Goal: Task Accomplishment & Management: Use online tool/utility

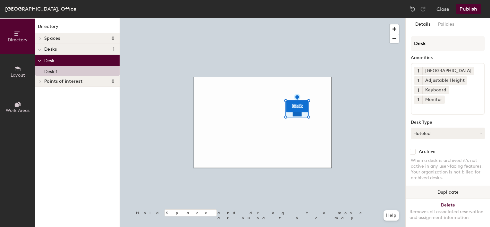
click at [439, 189] on button "Duplicate" at bounding box center [448, 192] width 84 height 13
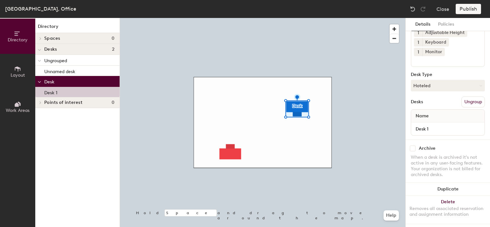
scroll to position [55, 0]
click at [479, 82] on icon at bounding box center [480, 83] width 3 height 3
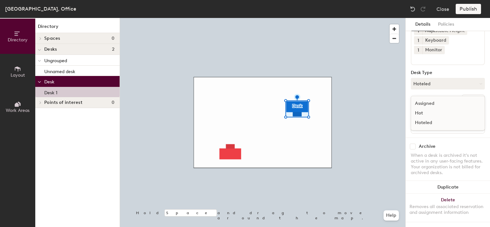
click at [422, 108] on div "Hot" at bounding box center [443, 113] width 64 height 10
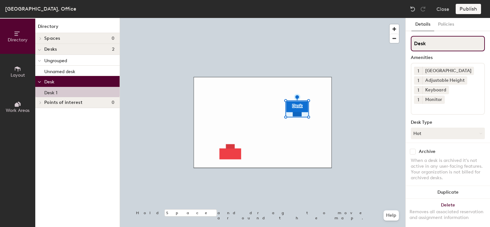
click at [428, 45] on input "Desk" at bounding box center [448, 43] width 74 height 15
click at [429, 42] on input "Desk 1" at bounding box center [448, 43] width 74 height 15
type input "Desk - meeting room"
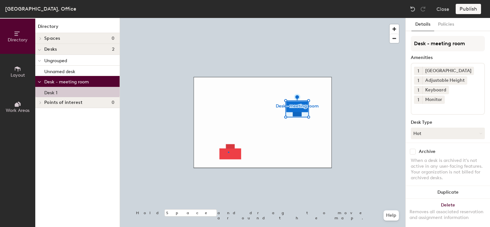
click at [228, 18] on div at bounding box center [263, 18] width 286 height 0
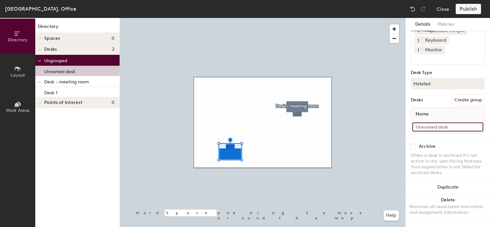
click at [440, 123] on input at bounding box center [448, 127] width 71 height 9
type input "Desk - store room"
click at [373, 18] on div at bounding box center [263, 18] width 286 height 0
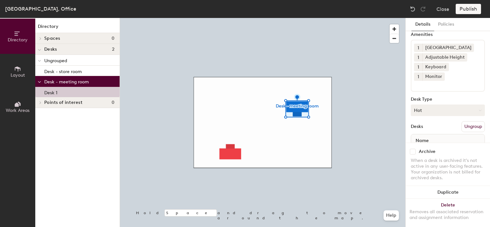
scroll to position [32, 0]
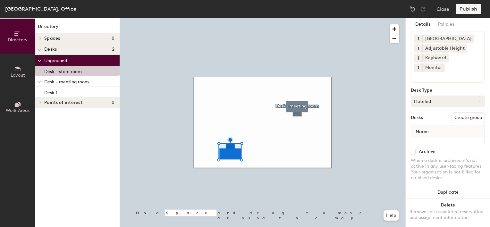
click at [469, 100] on button "Hoteled" at bounding box center [448, 102] width 74 height 12
click at [425, 130] on div "Hot" at bounding box center [443, 131] width 64 height 10
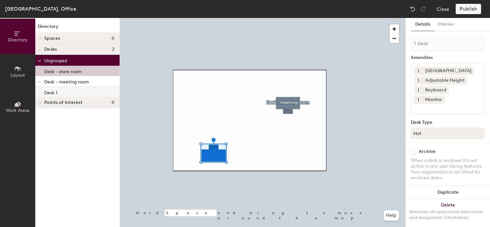
click at [51, 92] on p "Desk 1" at bounding box center [50, 91] width 13 height 7
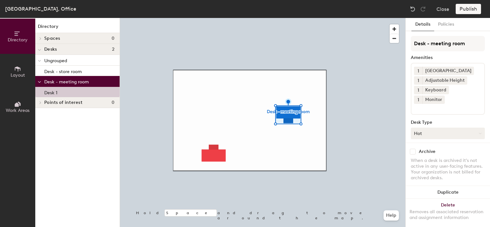
scroll to position [55, 0]
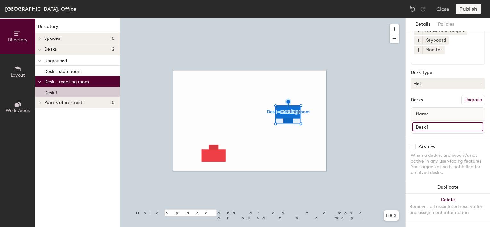
click at [431, 123] on input "Desk 1" at bounding box center [448, 127] width 71 height 9
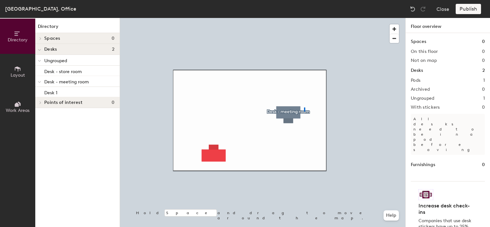
click at [304, 18] on div at bounding box center [263, 18] width 286 height 0
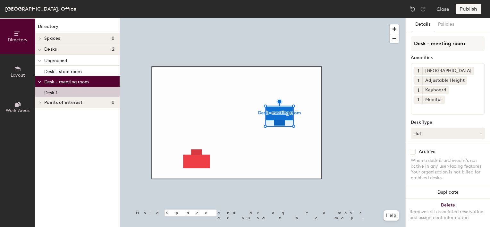
click at [482, 143] on div "Archive When a desk is archived it's not active in any user-facing features. Yo…" at bounding box center [448, 166] width 84 height 46
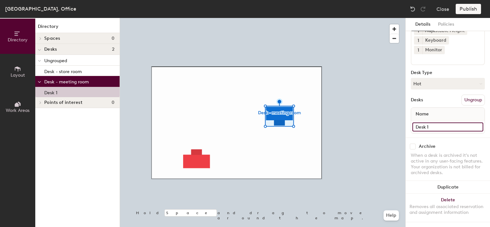
click at [434, 123] on input "Desk 1" at bounding box center [448, 127] width 71 height 9
type input "Desk - meeting room"
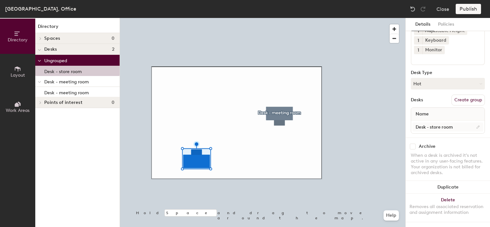
scroll to position [0, 0]
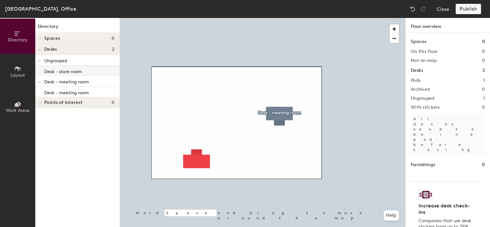
click at [64, 72] on p "Desk - store room" at bounding box center [63, 70] width 38 height 7
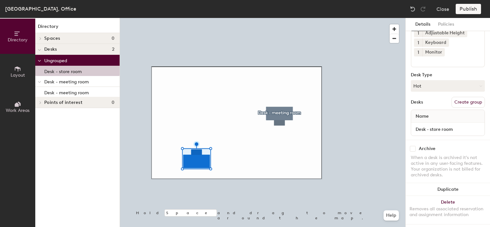
scroll to position [55, 0]
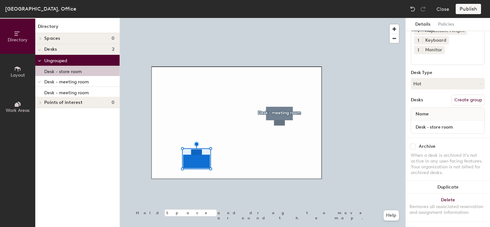
click at [470, 96] on button "Create group" at bounding box center [468, 100] width 33 height 11
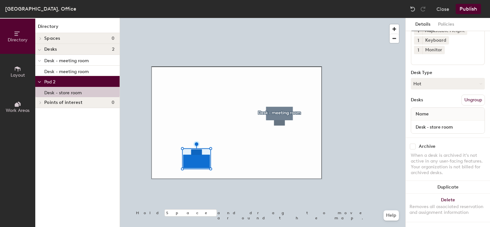
scroll to position [0, 0]
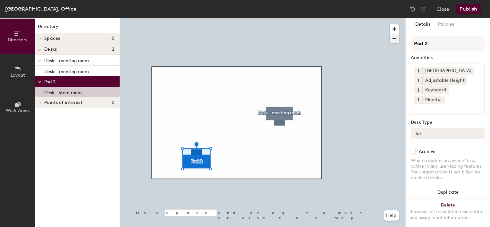
drag, startPoint x: 432, startPoint y: 42, endPoint x: 394, endPoint y: 42, distance: 38.5
click at [394, 42] on div "Directory Layout Work Areas Directory Spaces 0 Desks 2 Desk - meeting room Desk…" at bounding box center [245, 122] width 490 height 209
type input "Desk - Storage room"
click at [274, 18] on div at bounding box center [263, 18] width 286 height 0
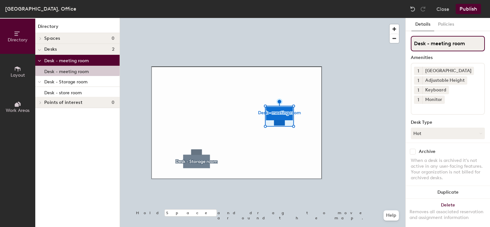
click at [434, 46] on input "Desk - meeting room" at bounding box center [448, 43] width 74 height 15
type input "Desk - Meeting room"
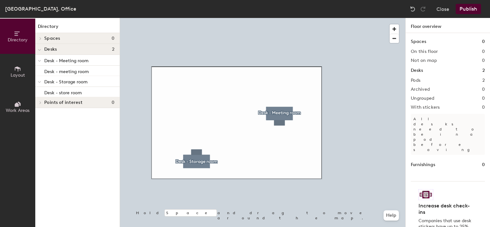
click at [40, 59] on span at bounding box center [39, 60] width 3 height 5
click at [38, 71] on icon at bounding box center [39, 72] width 3 height 3
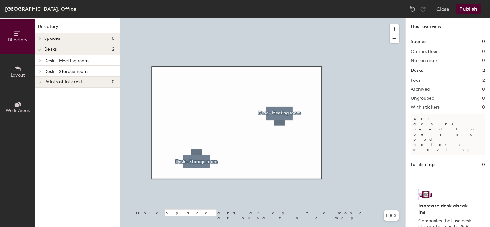
click at [69, 60] on span "Desk - Meeting room" at bounding box center [66, 60] width 44 height 5
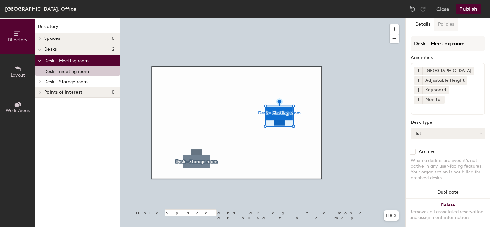
click at [447, 23] on button "Policies" at bounding box center [446, 24] width 24 height 13
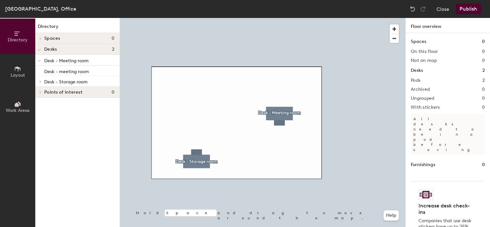
click at [470, 8] on button "Publish" at bounding box center [468, 9] width 25 height 10
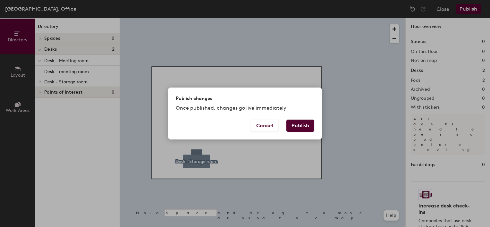
click at [304, 128] on button "Publish" at bounding box center [300, 126] width 28 height 12
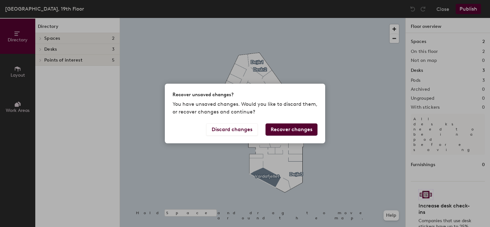
click at [303, 130] on button "Recover changes" at bounding box center [292, 130] width 52 height 12
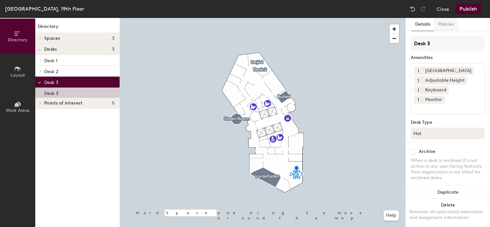
click at [449, 21] on button "Policies" at bounding box center [446, 24] width 24 height 13
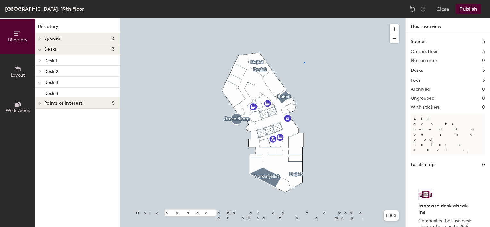
click at [305, 18] on div at bounding box center [263, 18] width 286 height 0
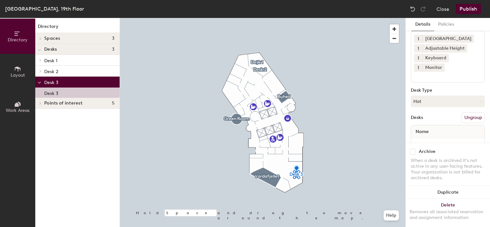
scroll to position [55, 0]
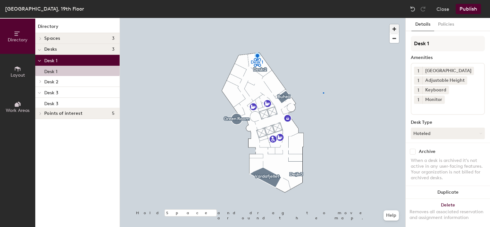
click at [323, 18] on div at bounding box center [263, 18] width 286 height 0
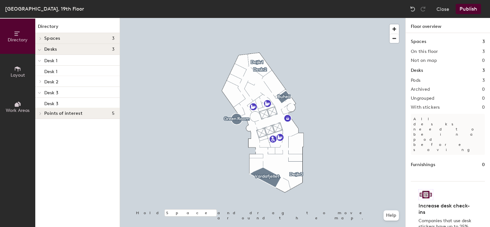
click at [418, 81] on h2 "Pods" at bounding box center [416, 80] width 10 height 5
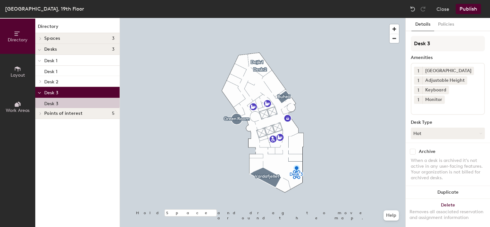
click at [22, 66] on button "Layout" at bounding box center [17, 71] width 35 height 35
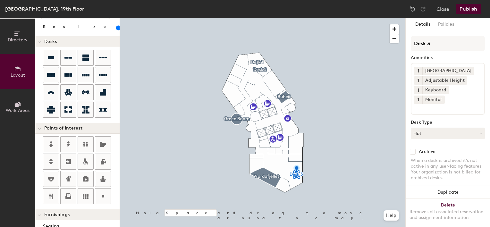
scroll to position [0, 0]
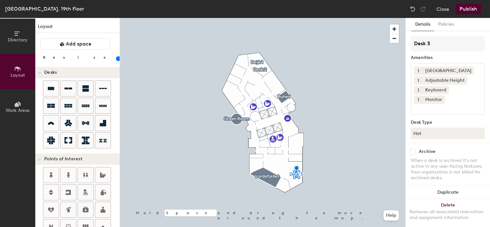
click at [14, 37] on icon at bounding box center [17, 33] width 7 height 7
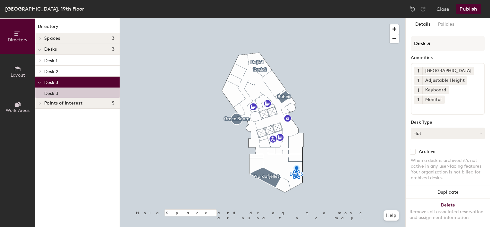
click at [38, 82] on icon at bounding box center [39, 82] width 3 height 3
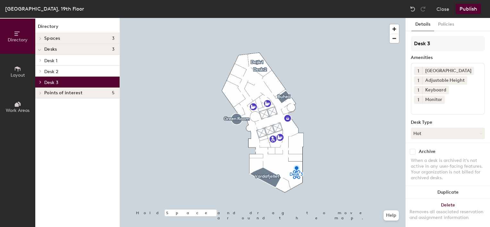
click at [39, 50] on icon at bounding box center [39, 50] width 3 height 3
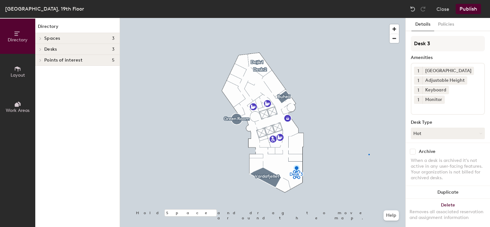
click at [369, 18] on div at bounding box center [263, 18] width 286 height 0
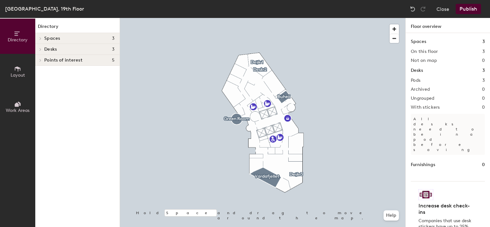
click at [14, 36] on icon at bounding box center [17, 33] width 7 height 7
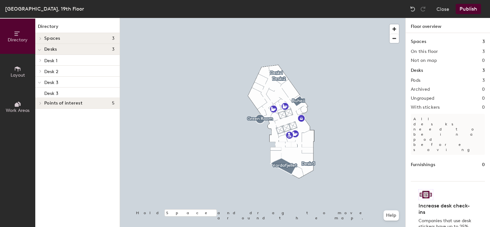
click at [468, 8] on button "Publish" at bounding box center [468, 9] width 25 height 10
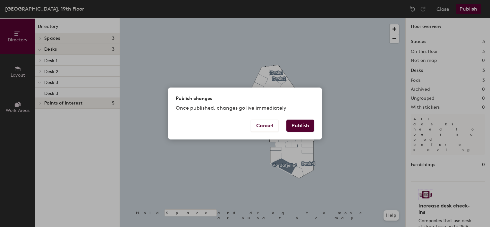
click at [303, 122] on button "Publish" at bounding box center [300, 126] width 28 height 12
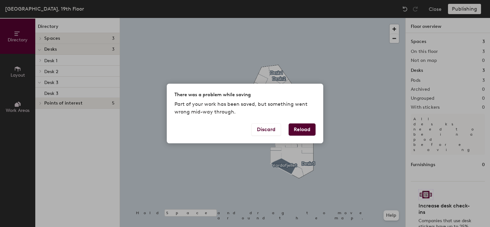
click at [301, 131] on button "Reload" at bounding box center [302, 130] width 27 height 12
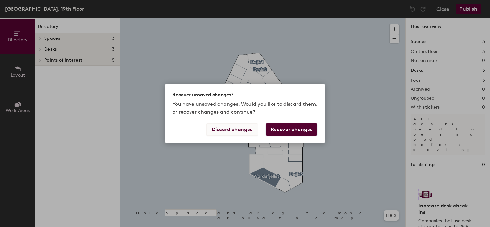
click at [245, 129] on button "Discard changes" at bounding box center [232, 130] width 52 height 12
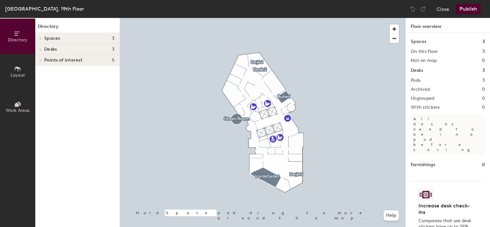
click at [470, 8] on button "Publish" at bounding box center [468, 9] width 25 height 10
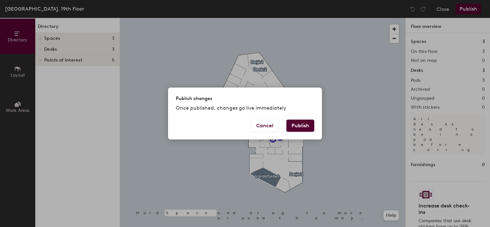
click at [304, 127] on button "Publish" at bounding box center [300, 126] width 28 height 12
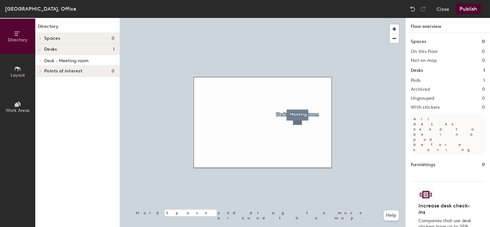
click at [467, 10] on button "Publish" at bounding box center [468, 9] width 25 height 10
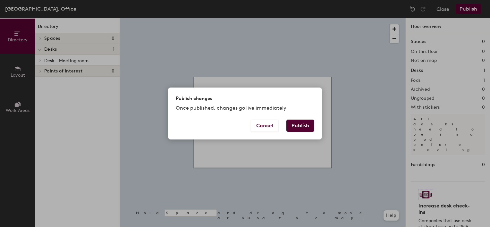
click at [300, 122] on button "Publish" at bounding box center [300, 126] width 28 height 12
